Goal: Find specific page/section: Find specific page/section

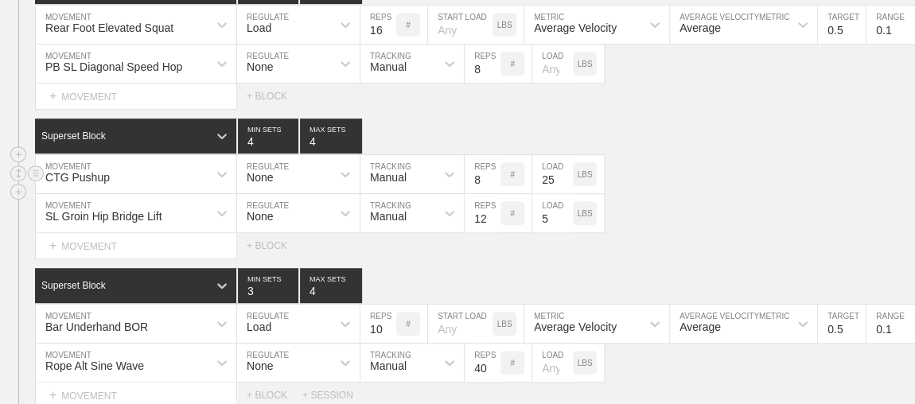
scroll to position [3575, 0]
click at [683, 173] on div "CTG Pushup MOVEMENT None REGULATE Manual TRACKING 8 REPS # 25 LOAD LBS" at bounding box center [457, 174] width 915 height 39
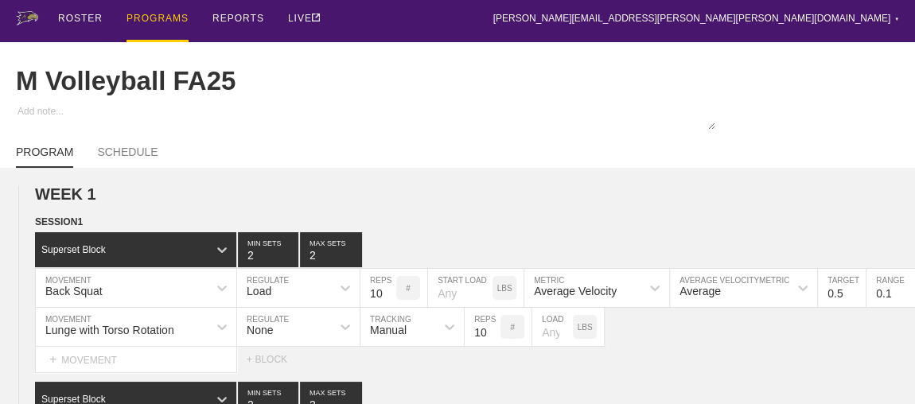
scroll to position [0, 0]
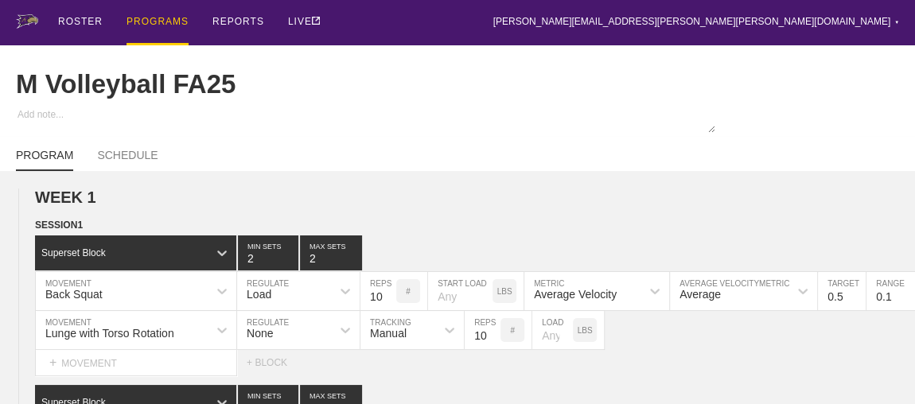
click at [126, 23] on link "PROGRAMS" at bounding box center [158, 22] width 86 height 45
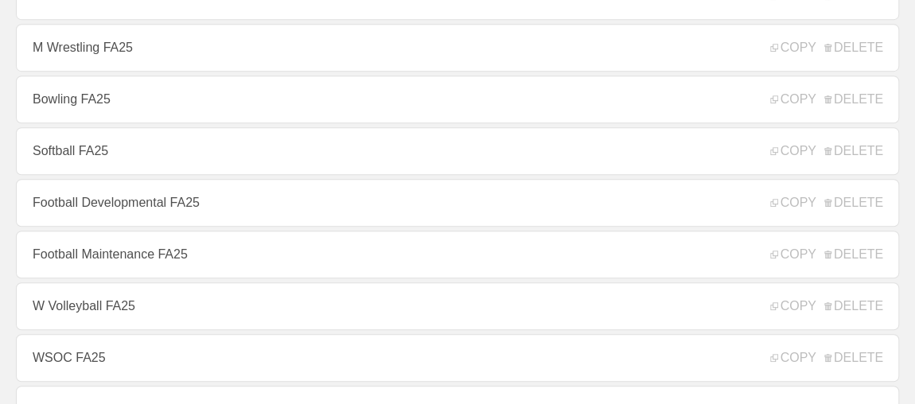
scroll to position [462, 0]
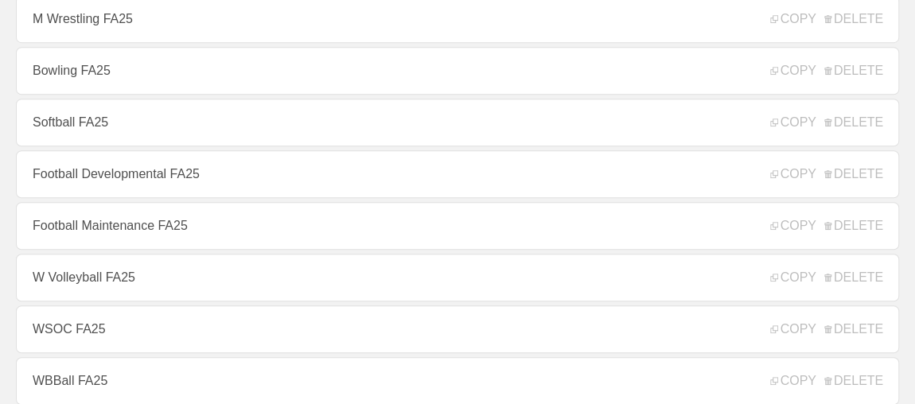
click at [180, 190] on link "Football Developmental FA25" at bounding box center [457, 174] width 883 height 48
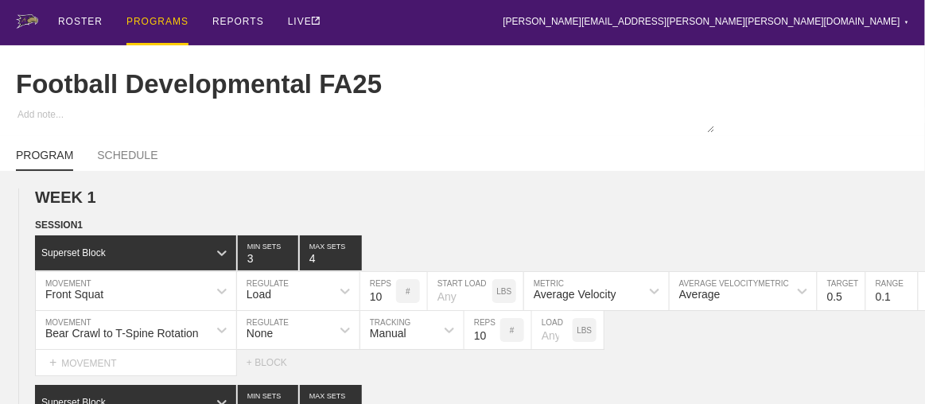
type textarea "x"
type input "Football Developmental FA25"
click at [446, 18] on div "ROSTER PROGRAMS REPORTS LIVE [PERSON_NAME][EMAIL_ADDRESS][PERSON_NAME][PERSON_N…" at bounding box center [462, 22] width 893 height 45
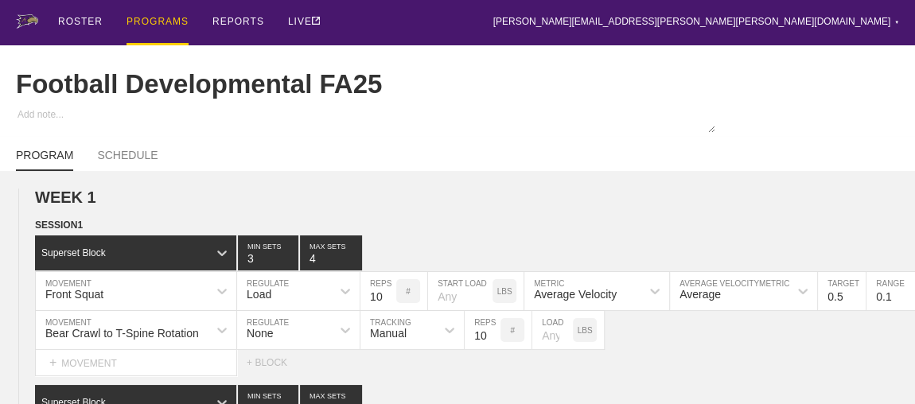
click at [446, 18] on div "ROSTER PROGRAMS REPORTS LIVE [PERSON_NAME][EMAIL_ADDRESS][PERSON_NAME][PERSON_N…" at bounding box center [457, 22] width 883 height 45
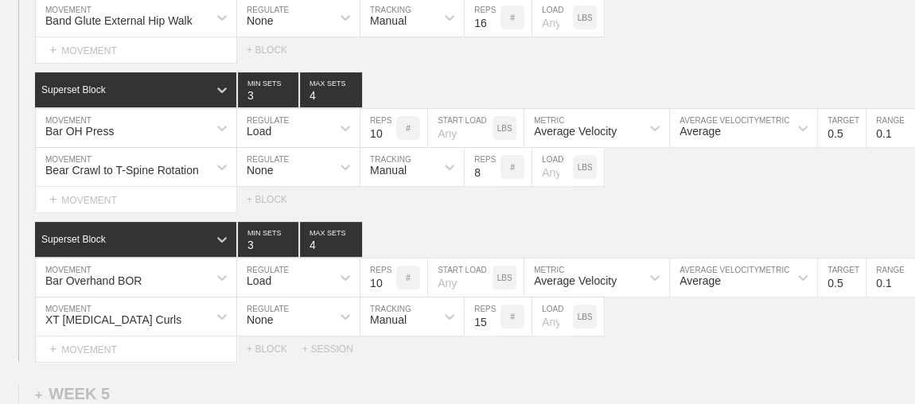
scroll to position [6349, 0]
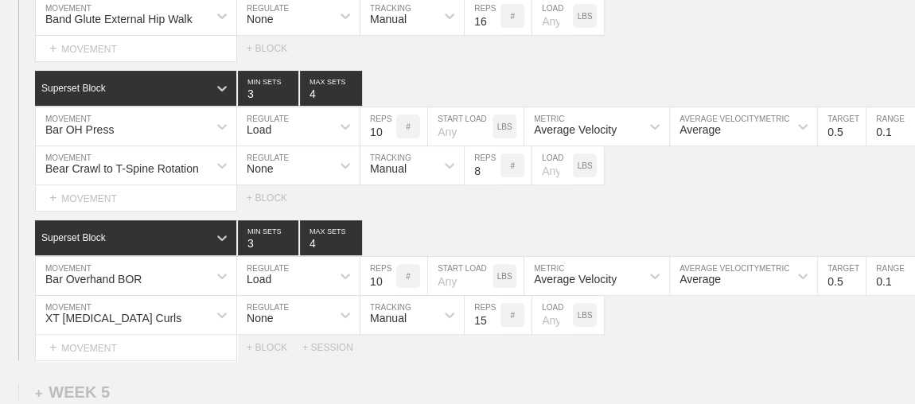
click at [628, 49] on div "SESSION 2 Superset Block 3 MIN SETS 4 MAX SETS DUPLICATE INSERT MOVEMENT AFTER …" at bounding box center [457, 56] width 915 height 607
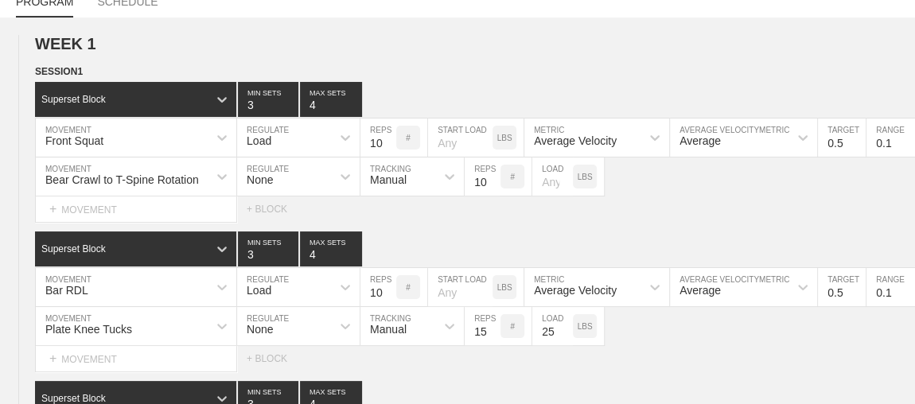
scroll to position [0, 0]
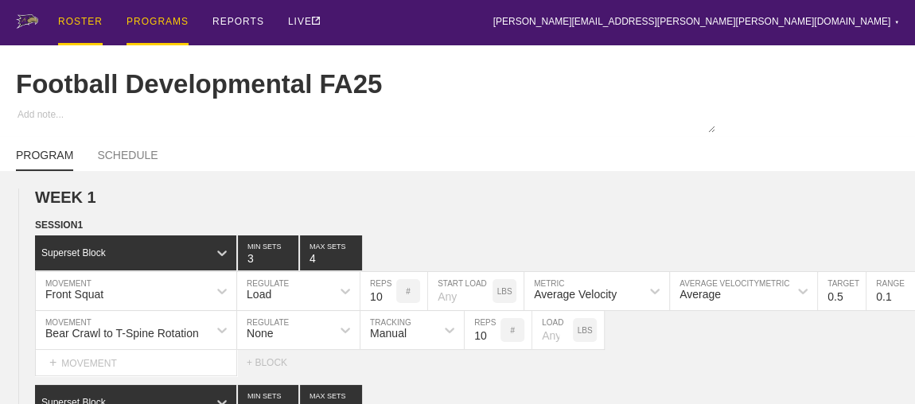
click at [79, 16] on div "ROSTER" at bounding box center [80, 22] width 45 height 45
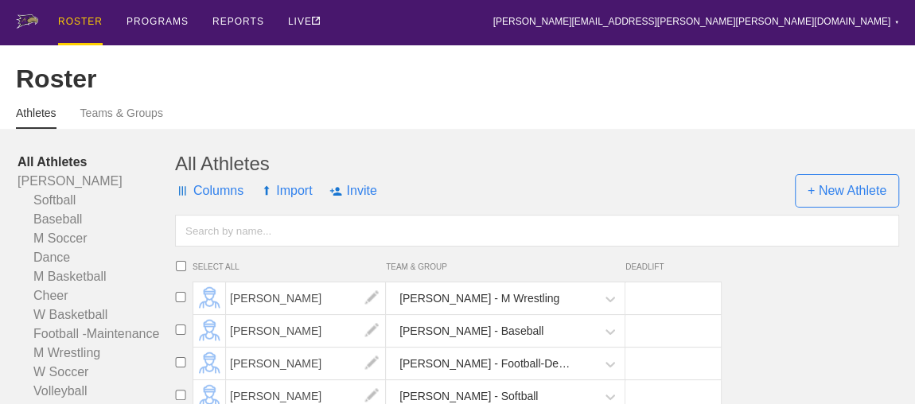
click at [470, 20] on div "ROSTER PROGRAMS REPORTS LIVE [PERSON_NAME][EMAIL_ADDRESS][PERSON_NAME][PERSON_N…" at bounding box center [457, 22] width 883 height 45
click at [206, 247] on input "text" at bounding box center [537, 231] width 724 height 32
type input "[PERSON_NAME]"
click at [433, 165] on div "All Athletes" at bounding box center [537, 164] width 724 height 22
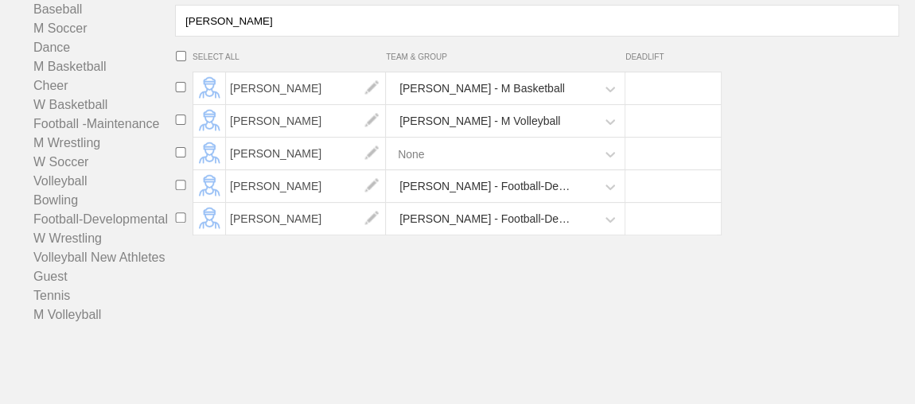
scroll to position [222, 0]
click at [298, 217] on span "[PERSON_NAME]" at bounding box center [306, 219] width 160 height 32
